Goal: Check status: Check status

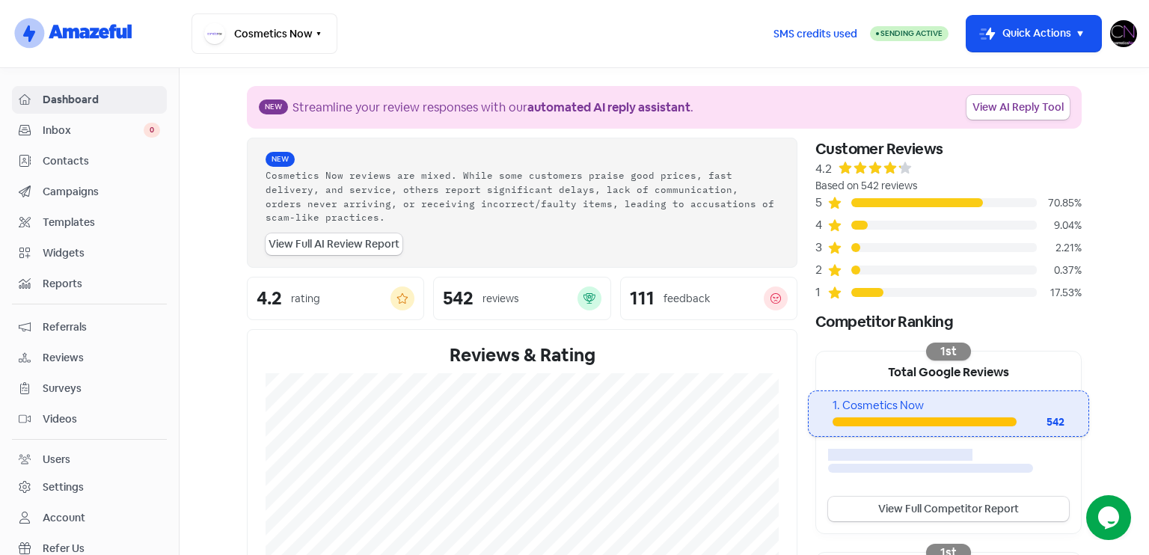
scroll to position [362, 0]
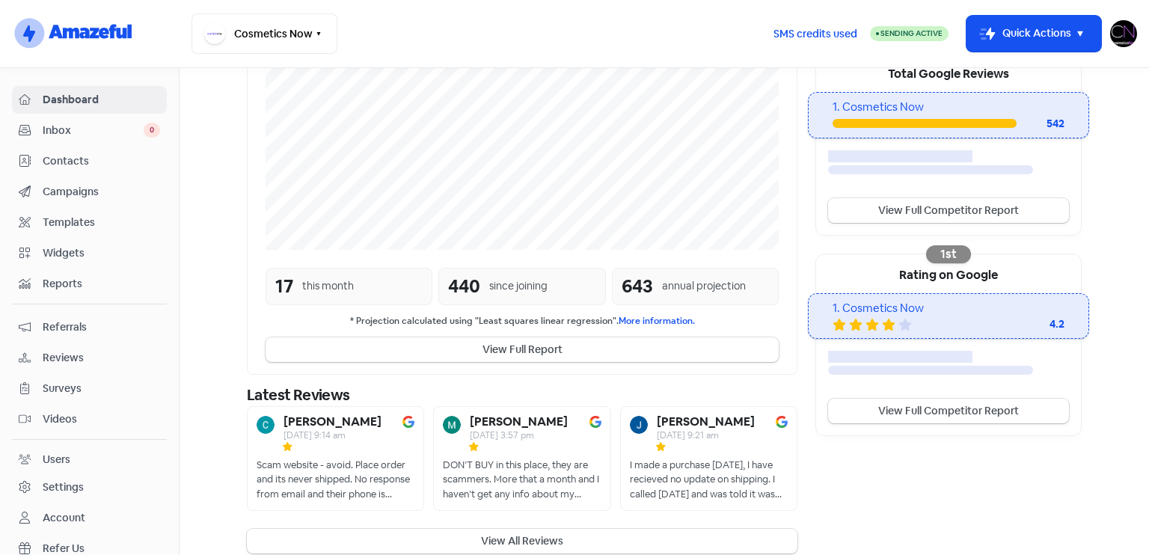
scroll to position [313, 0]
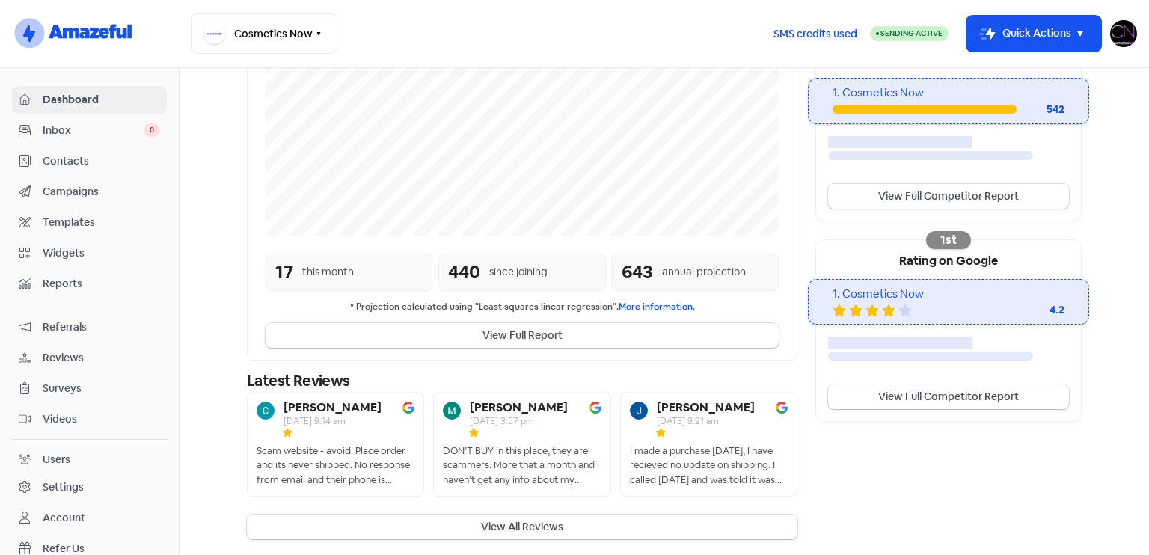
click at [88, 357] on span "Reviews" at bounding box center [101, 358] width 117 height 16
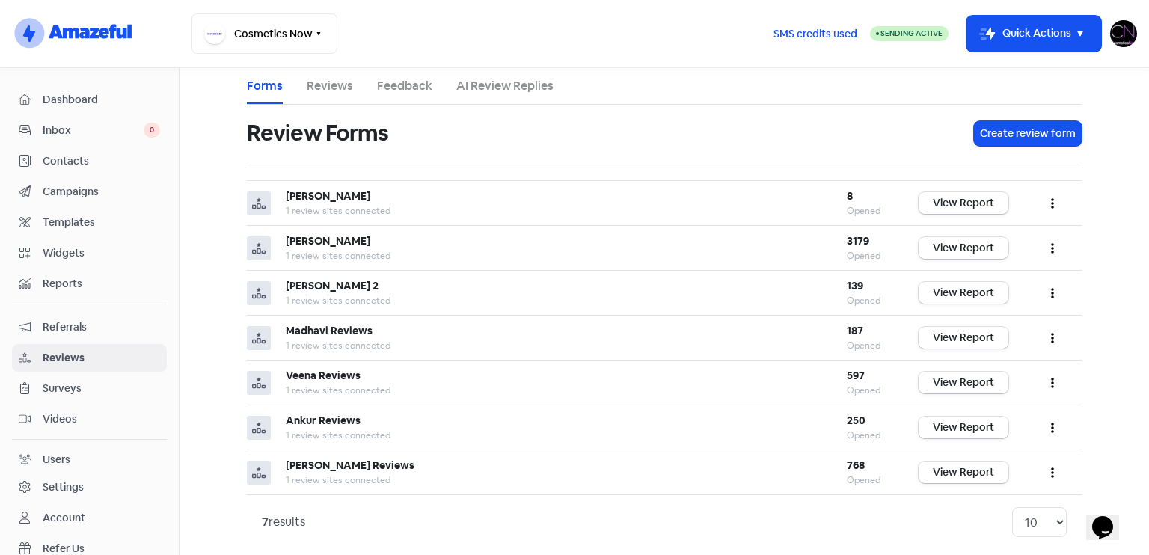
scroll to position [8, 0]
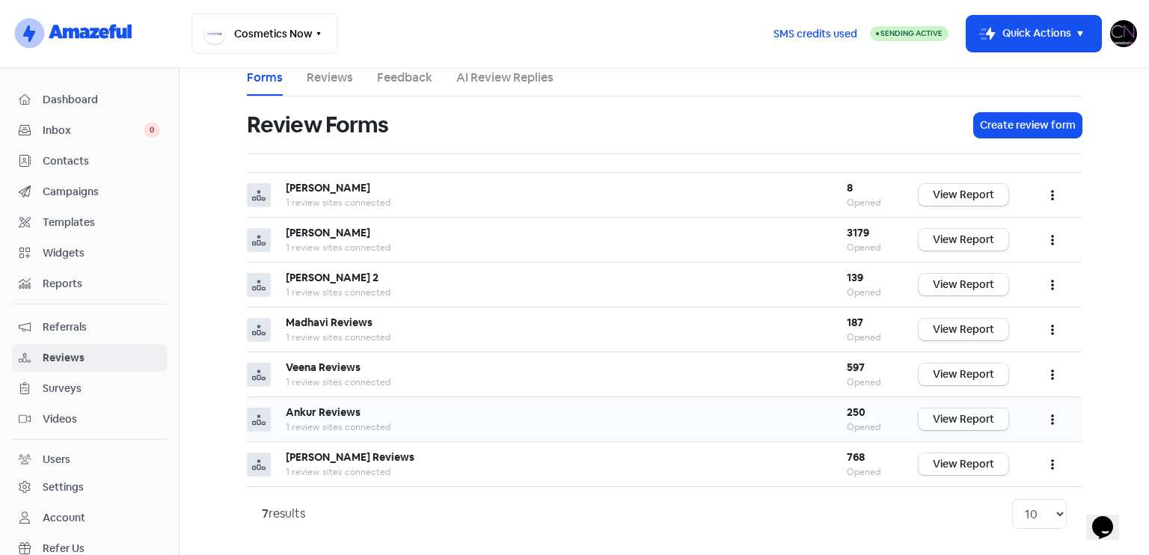
click at [986, 415] on link "View Report" at bounding box center [963, 419] width 90 height 22
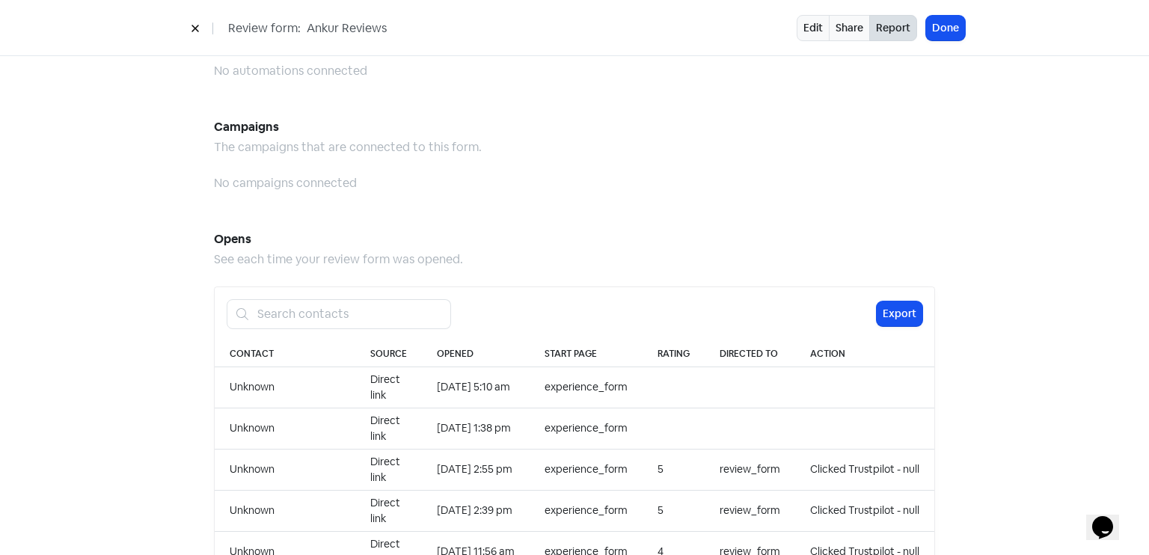
scroll to position [1310, 0]
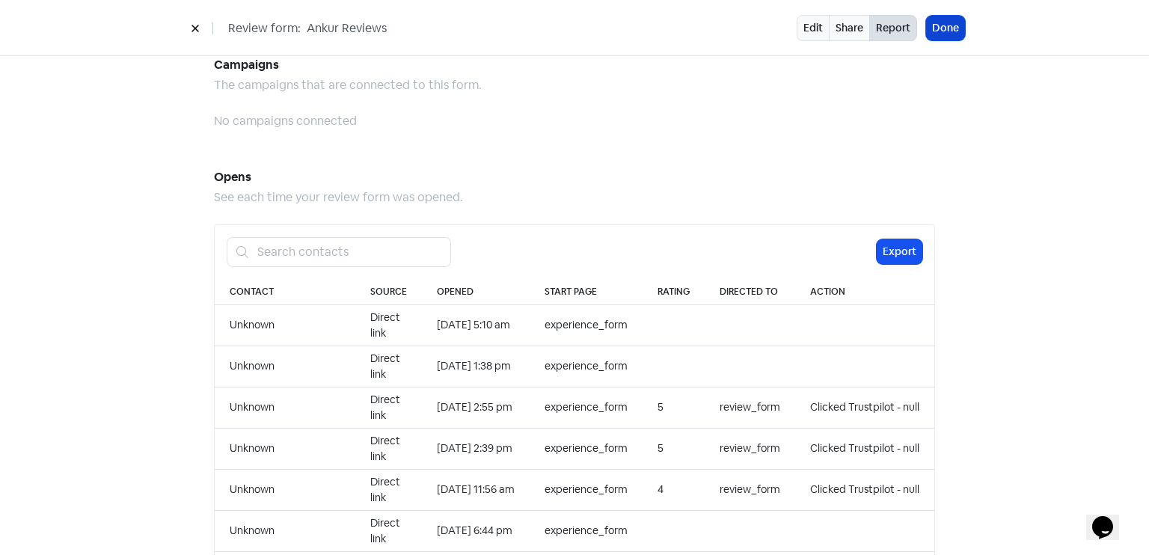
click at [950, 32] on button "Done" at bounding box center [945, 28] width 39 height 25
